Goal: Task Accomplishment & Management: Use online tool/utility

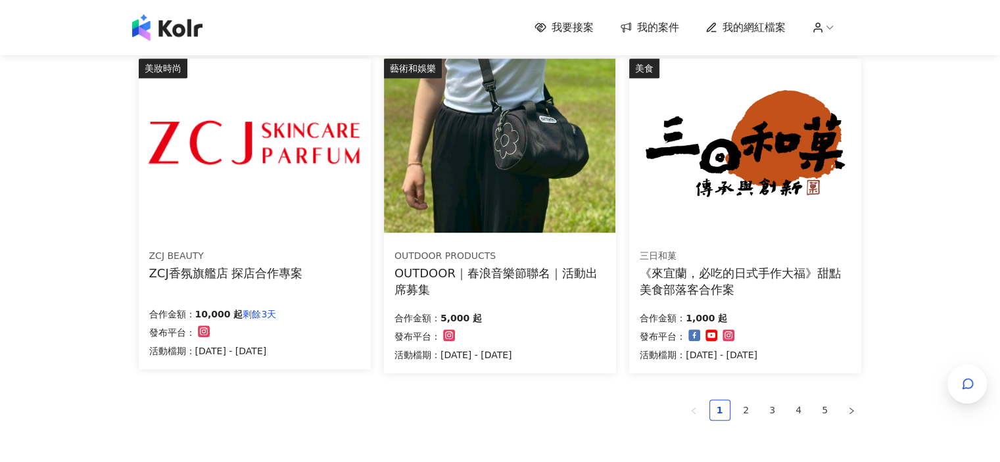
click at [640, 28] on link "我的案件" at bounding box center [649, 27] width 59 height 14
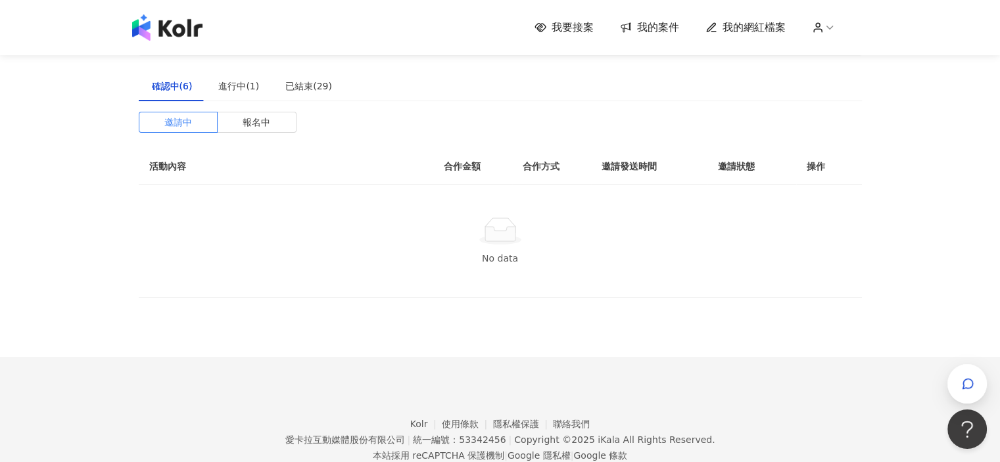
click at [581, 30] on span "我要接案" at bounding box center [573, 27] width 42 height 14
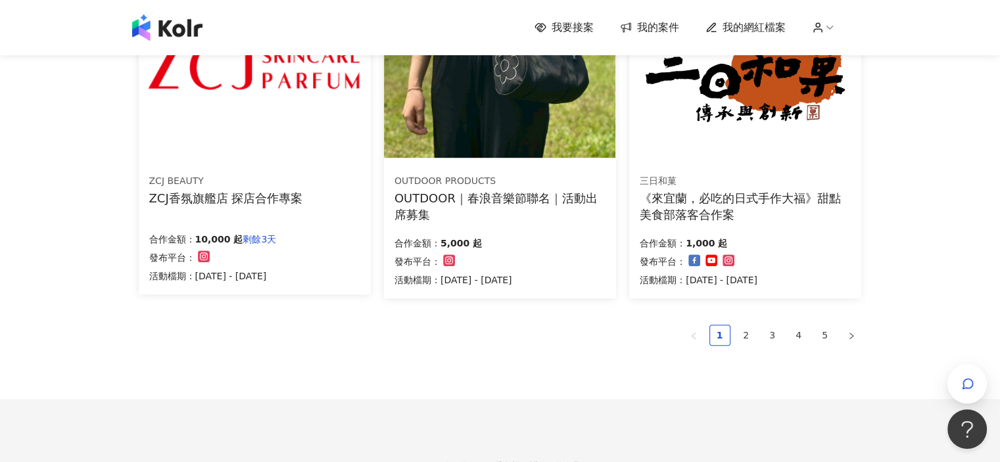
scroll to position [946, 0]
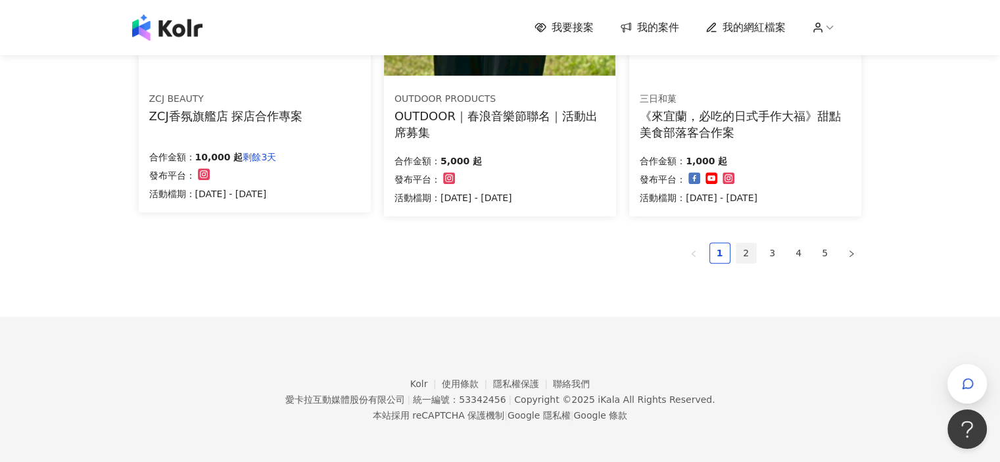
click at [746, 257] on link "2" at bounding box center [746, 253] width 20 height 20
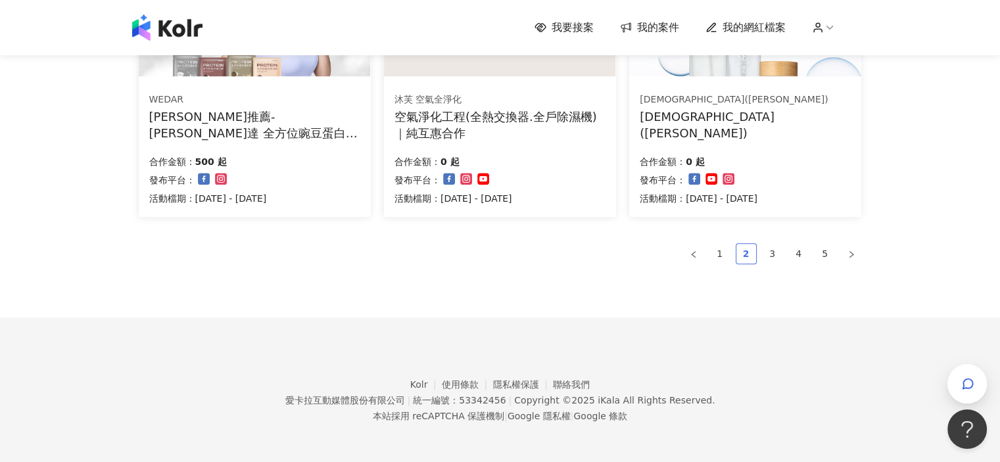
scroll to position [950, 0]
click at [771, 256] on link "3" at bounding box center [773, 254] width 20 height 20
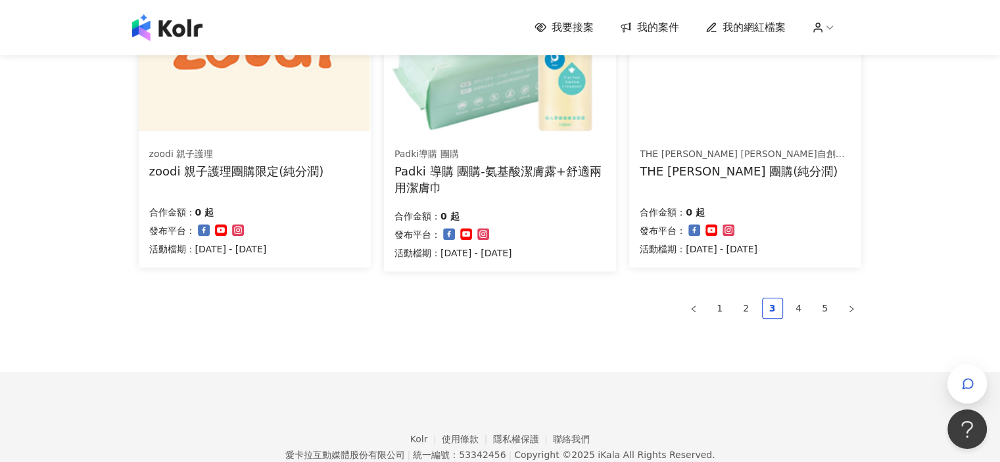
scroll to position [947, 0]
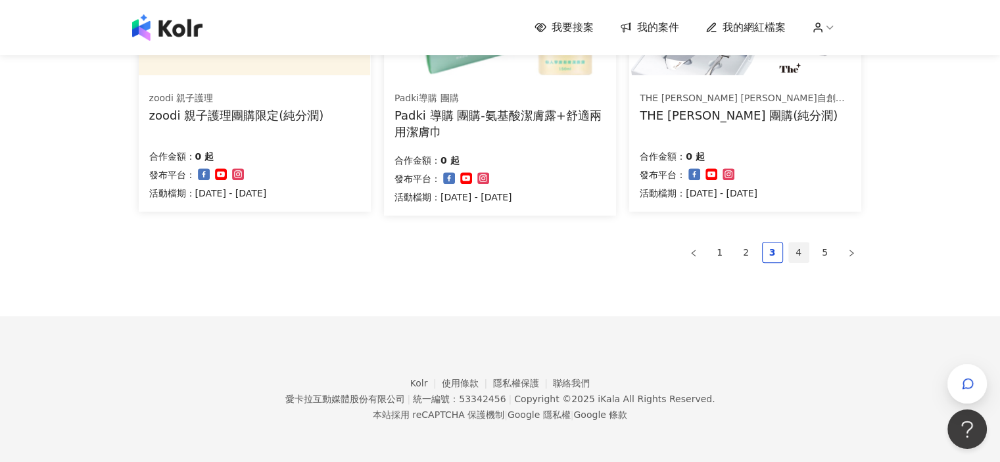
click at [789, 253] on link "4" at bounding box center [799, 253] width 20 height 20
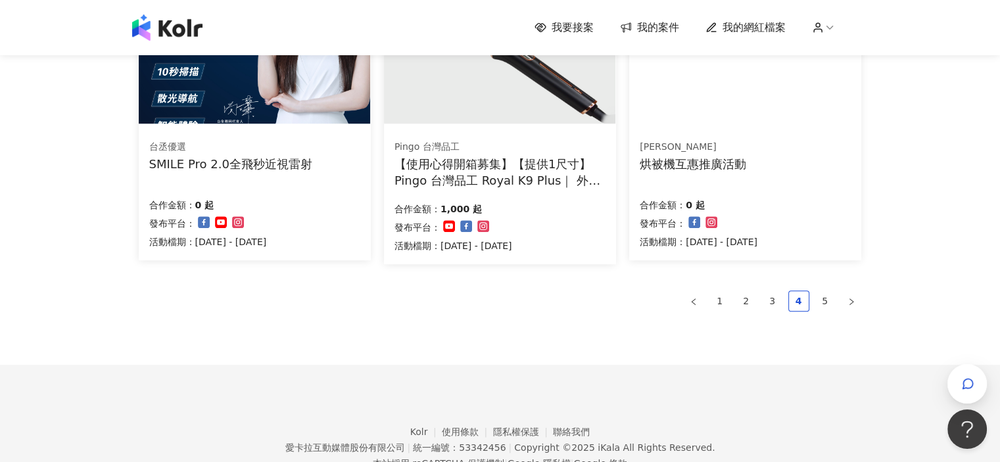
scroll to position [946, 0]
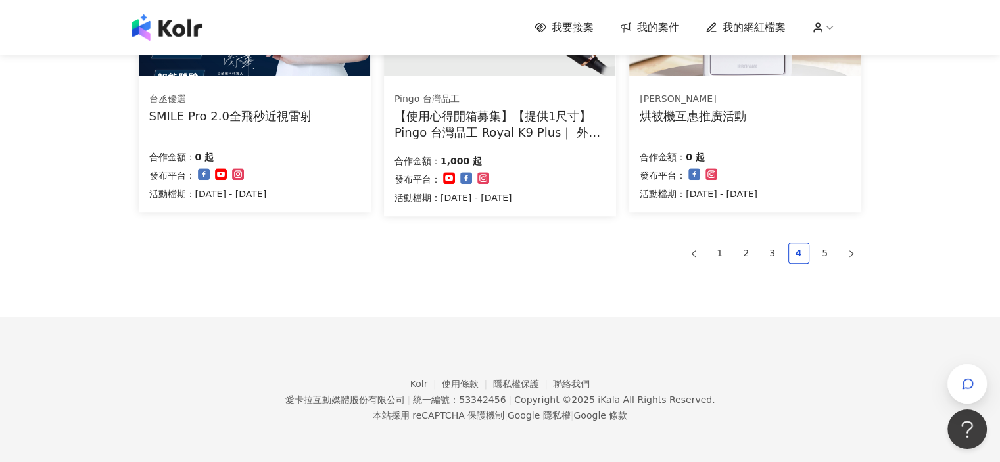
click at [813, 255] on ul "1 2 3 4 5" at bounding box center [500, 253] width 723 height 21
click at [815, 253] on li "5" at bounding box center [825, 253] width 21 height 21
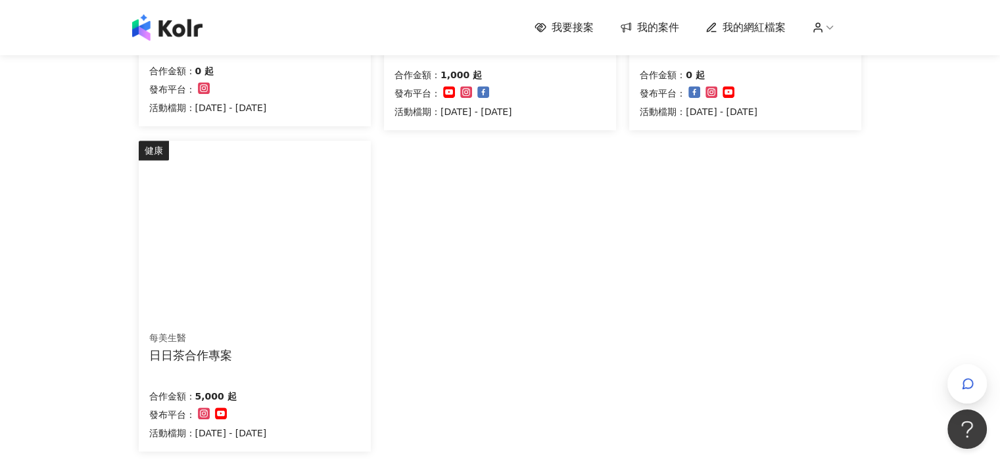
scroll to position [749, 0]
